Goal: Navigation & Orientation: Find specific page/section

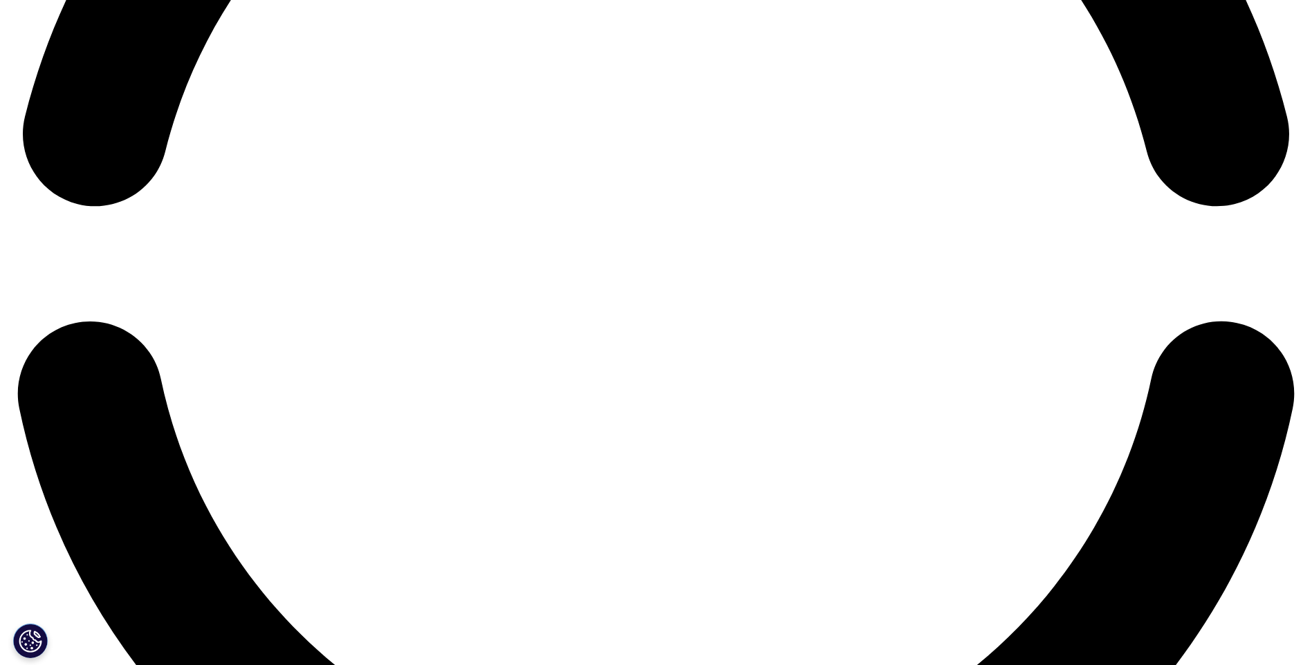
scroll to position [3009, 0]
